Goal: Information Seeking & Learning: Check status

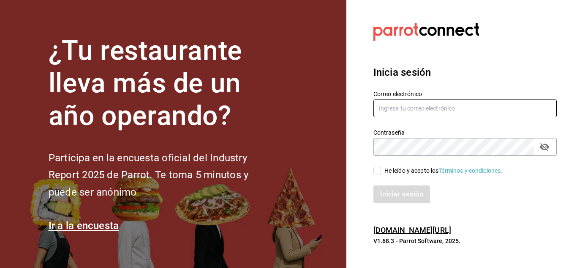
type input "[EMAIL_ADDRESS][PERSON_NAME][DOMAIN_NAME]"
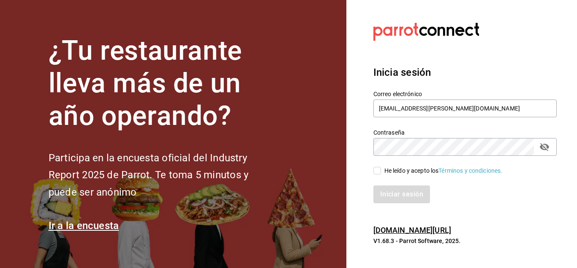
click at [375, 172] on input "He leído y acepto los Términos y condiciones." at bounding box center [378, 171] width 8 height 8
checkbox input "true"
click at [389, 194] on button "Iniciar sesión" at bounding box center [402, 194] width 57 height 18
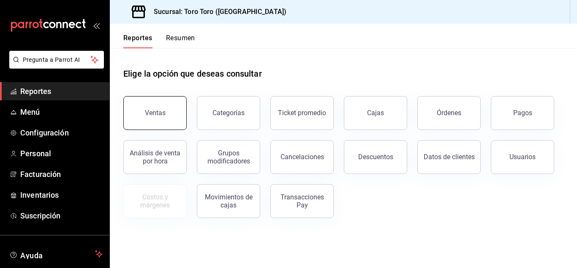
click at [144, 123] on button "Ventas" at bounding box center [154, 113] width 63 height 34
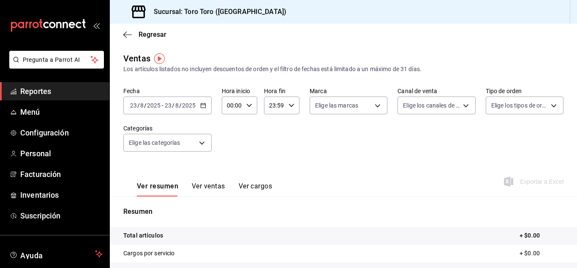
click at [212, 190] on button "Ver ventas" at bounding box center [208, 189] width 33 height 14
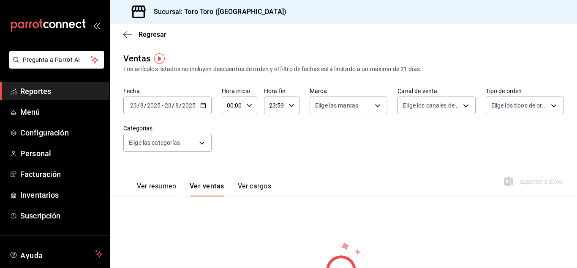
click at [152, 184] on button "Ver resumen" at bounding box center [156, 189] width 39 height 14
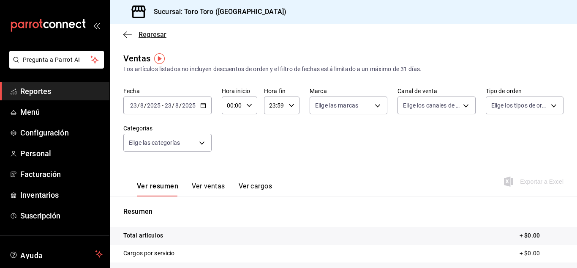
click at [145, 31] on span "Regresar" at bounding box center [153, 34] width 28 height 8
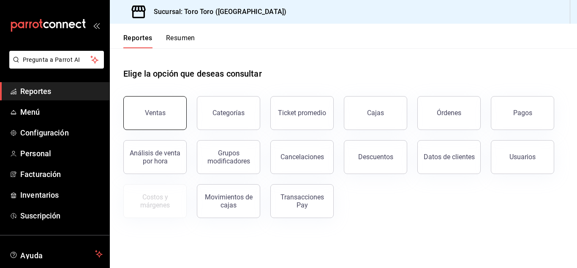
click at [168, 115] on button "Ventas" at bounding box center [154, 113] width 63 height 34
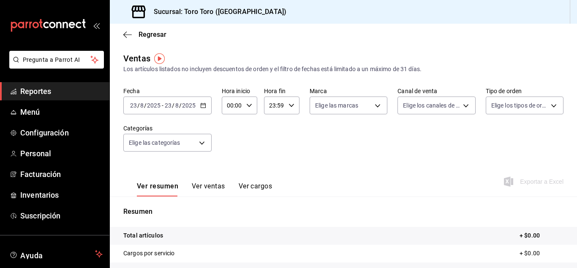
click at [200, 103] on icon "button" at bounding box center [203, 105] width 6 height 6
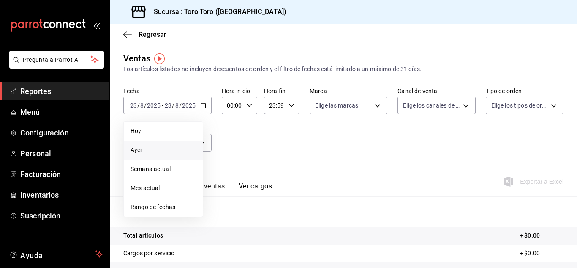
click at [137, 153] on span "Ayer" at bounding box center [164, 149] width 66 height 9
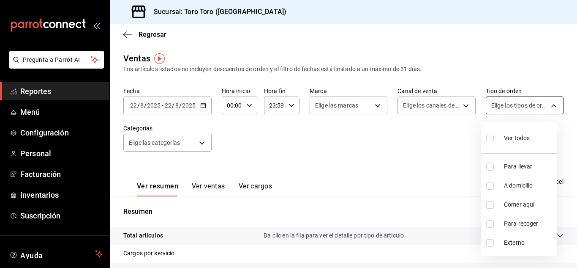
click at [555, 109] on body "Pregunta a Parrot AI Reportes Menú Configuración Personal Facturación Inventari…" at bounding box center [288, 134] width 577 height 268
click at [488, 203] on input "checkbox" at bounding box center [491, 205] width 8 height 8
checkbox input "true"
type input "6c9ac38a-6f7a-4fff-bdb9-60f172351bd2"
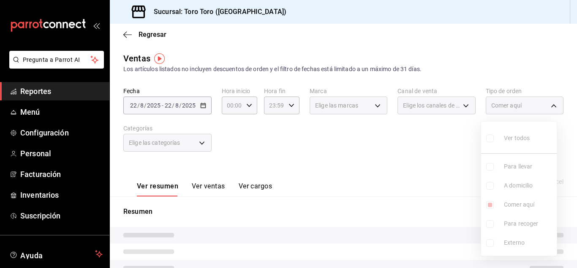
click at [402, 167] on div at bounding box center [288, 134] width 577 height 268
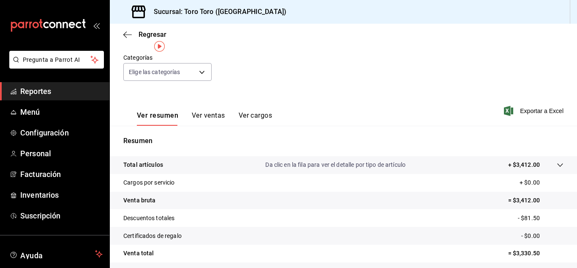
scroll to position [11, 0]
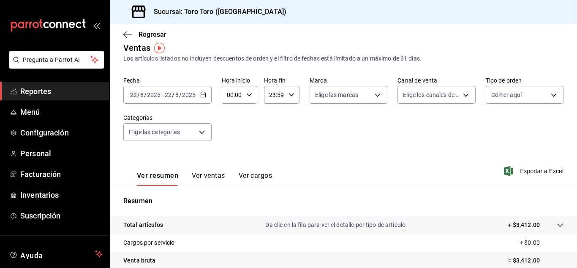
click at [216, 174] on button "Ver ventas" at bounding box center [208, 178] width 33 height 14
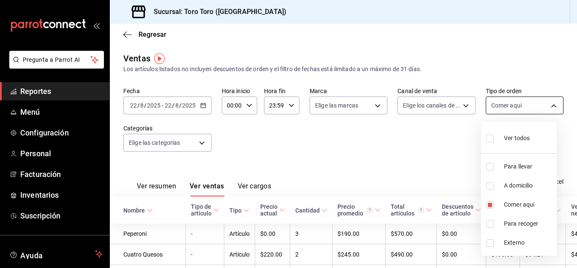
click at [557, 109] on body "Pregunta a Parrot AI Reportes Menú Configuración Personal Facturación Inventari…" at bounding box center [288, 134] width 577 height 268
click at [487, 204] on input "checkbox" at bounding box center [491, 205] width 8 height 8
checkbox input "false"
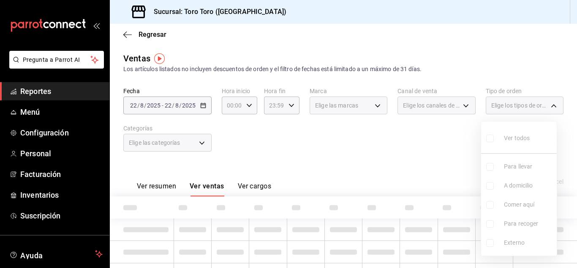
click at [412, 161] on div at bounding box center [288, 134] width 577 height 268
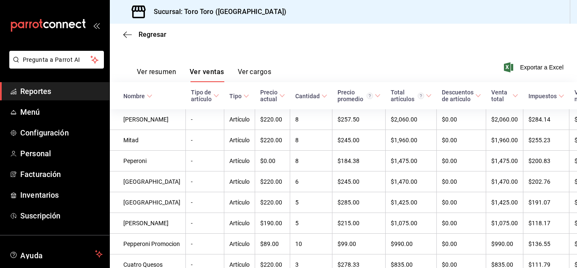
scroll to position [127, 0]
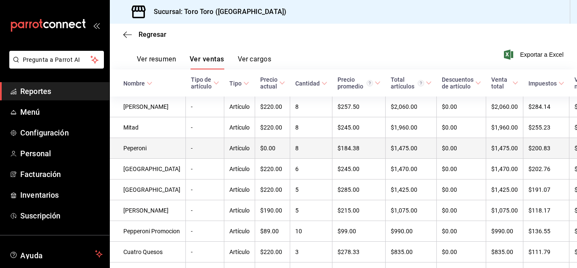
click at [259, 151] on td "$0.00" at bounding box center [272, 148] width 35 height 21
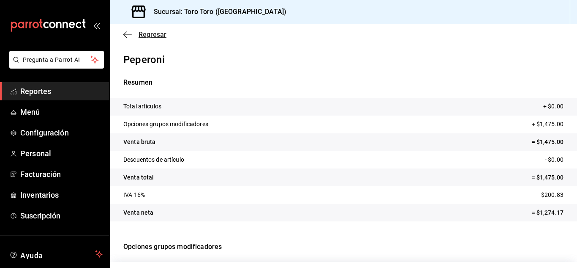
click at [153, 33] on span "Regresar" at bounding box center [153, 34] width 28 height 8
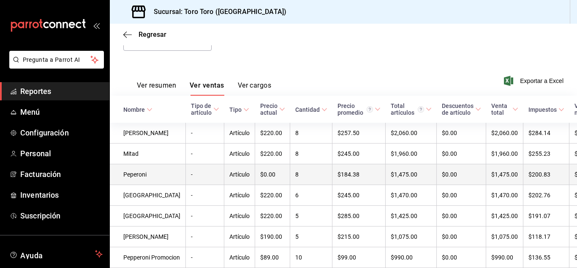
scroll to position [96, 0]
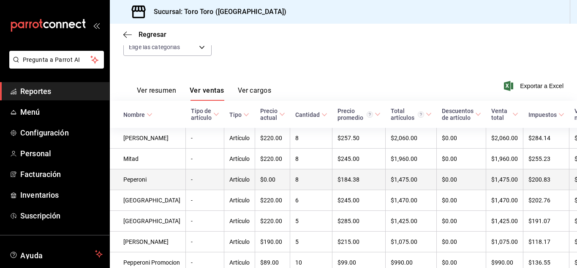
click at [290, 188] on td "8" at bounding box center [311, 179] width 42 height 21
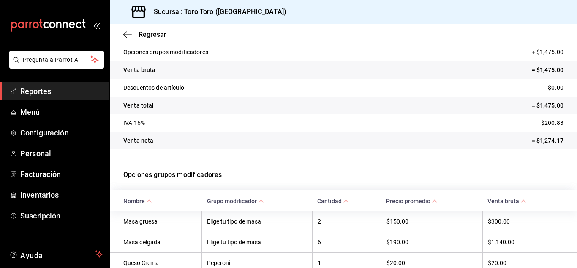
scroll to position [134, 0]
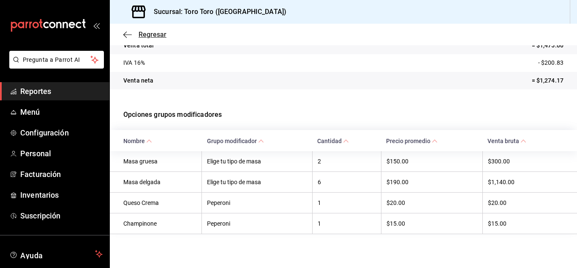
click at [153, 35] on span "Regresar" at bounding box center [153, 34] width 28 height 8
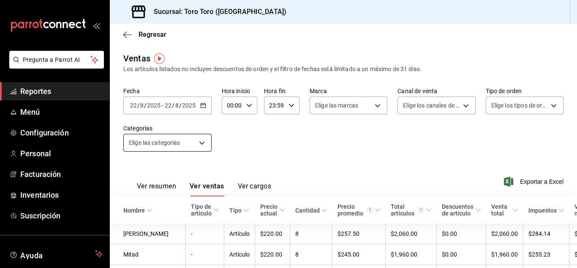
click at [199, 149] on body "Pregunta a Parrot AI Reportes Menú Configuración Personal Facturación Inventari…" at bounding box center [288, 134] width 577 height 268
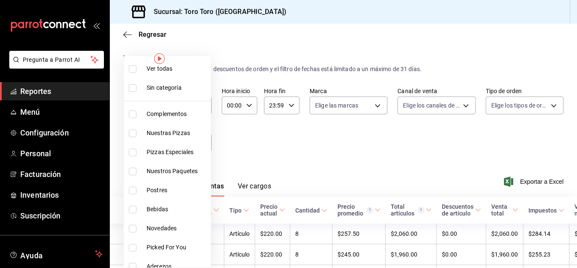
drag, startPoint x: 131, startPoint y: 208, endPoint x: 255, endPoint y: 178, distance: 127.4
click at [131, 208] on input "checkbox" at bounding box center [133, 209] width 8 height 8
checkbox input "true"
type input "b7036455-b84b-4f87-8260-2e38ca45290f"
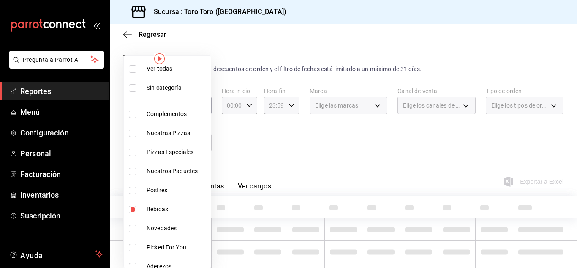
click at [309, 149] on div at bounding box center [288, 134] width 577 height 268
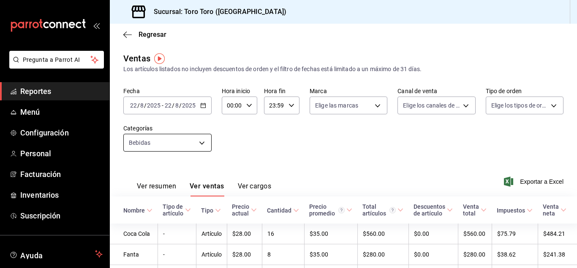
click at [200, 143] on body "Pregunta a Parrot AI Reportes Menú Configuración Personal Facturación Inventari…" at bounding box center [288, 134] width 577 height 268
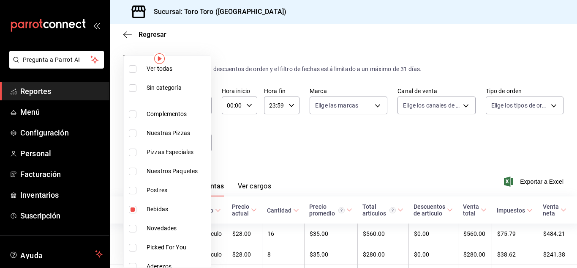
click at [132, 206] on input "checkbox" at bounding box center [133, 209] width 8 height 8
checkbox input "false"
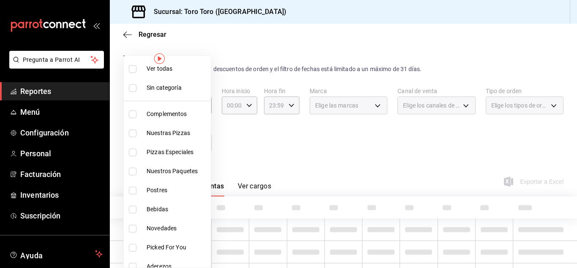
click at [263, 134] on div at bounding box center [288, 134] width 577 height 268
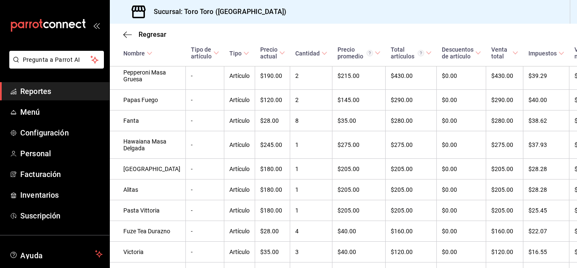
scroll to position [492, 0]
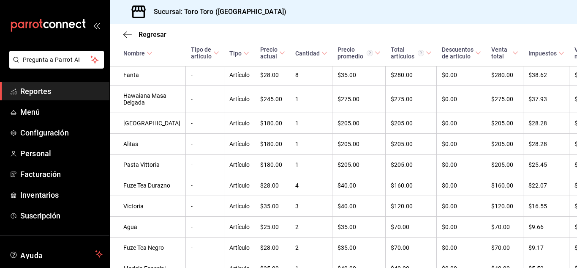
click at [56, 22] on icon "mailbox folders" at bounding box center [58, 25] width 5 height 6
